Goal: Find specific page/section: Find specific page/section

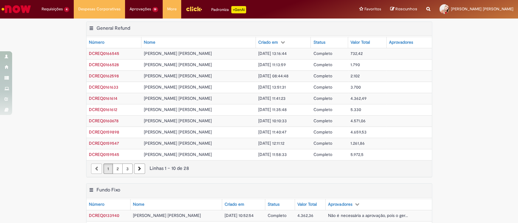
click at [21, 7] on img "Ir para a Homepage" at bounding box center [16, 9] width 31 height 12
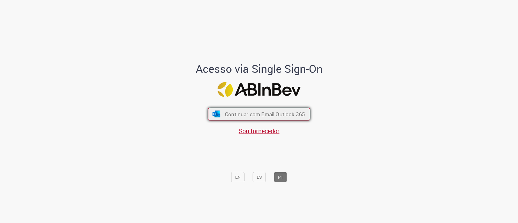
click at [220, 111] on button "Continuar com Email Outlook 365" at bounding box center [259, 114] width 102 height 13
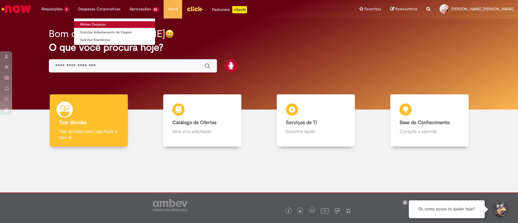
click at [96, 22] on link "Minhas Despesas" at bounding box center [114, 24] width 81 height 7
